Goal: Task Accomplishment & Management: Manage account settings

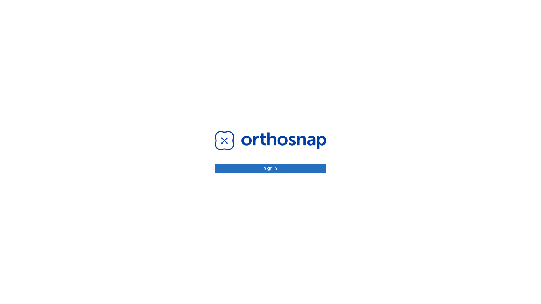
click at [270, 168] on button "Sign in" at bounding box center [271, 168] width 112 height 9
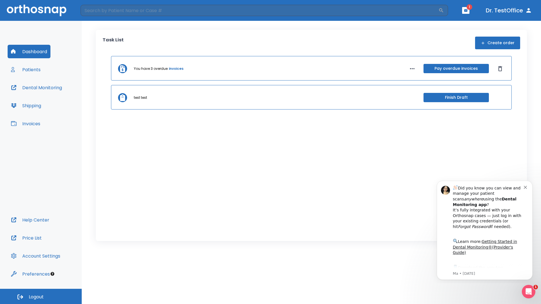
click at [41, 297] on span "Logout" at bounding box center [36, 297] width 15 height 6
